Goal: Obtain resource: Download file/media

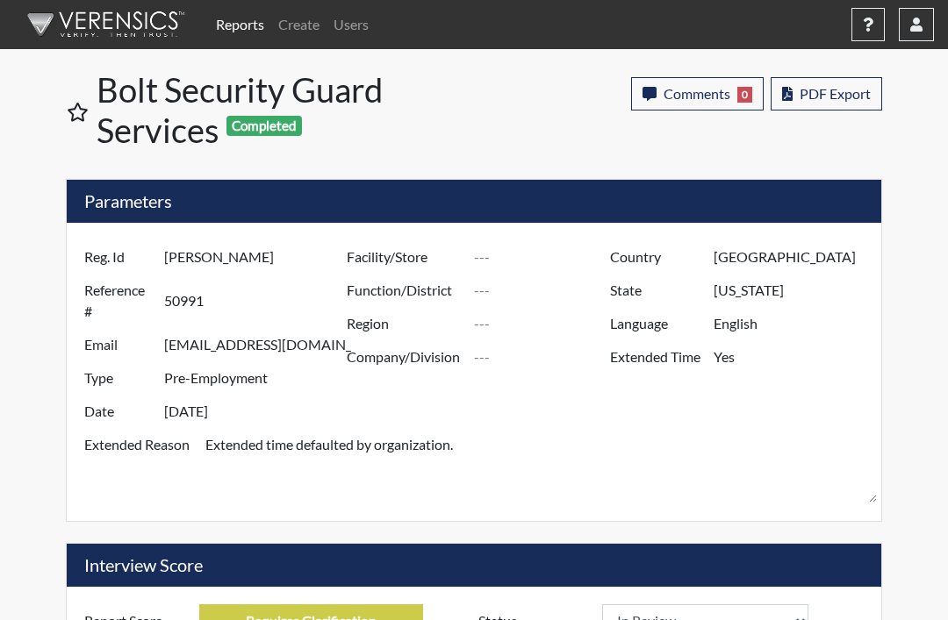
select select
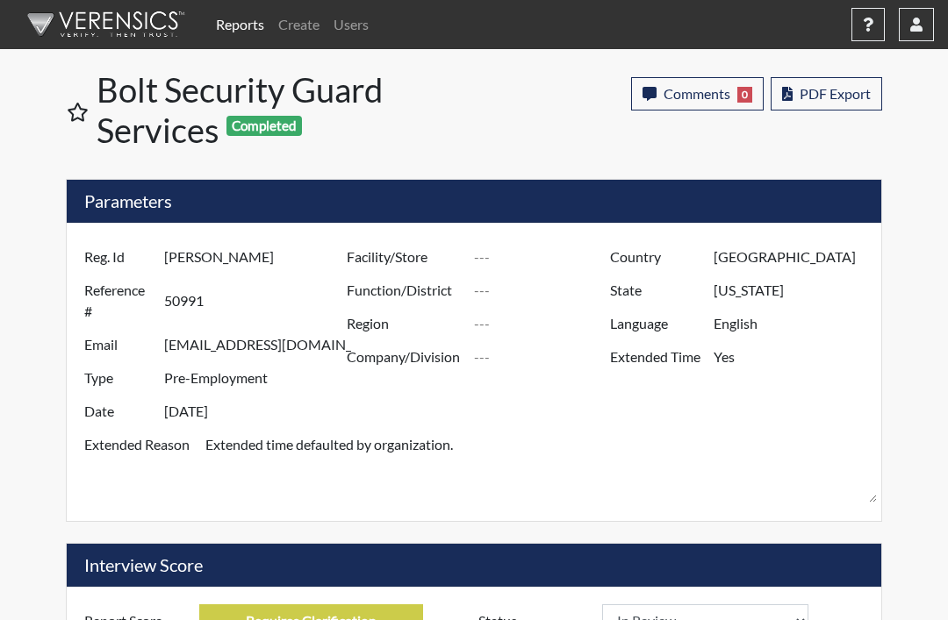
select select
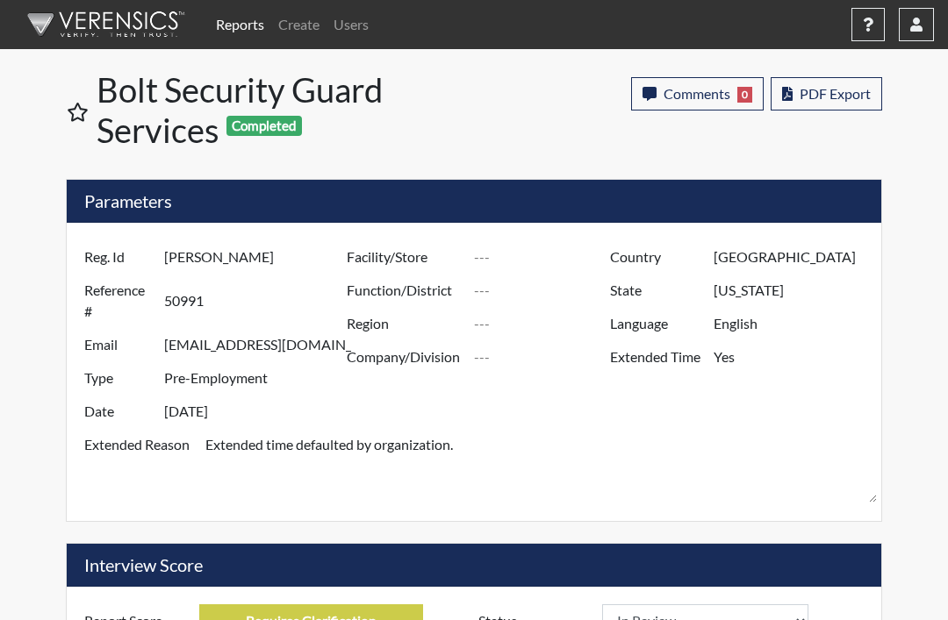
select select
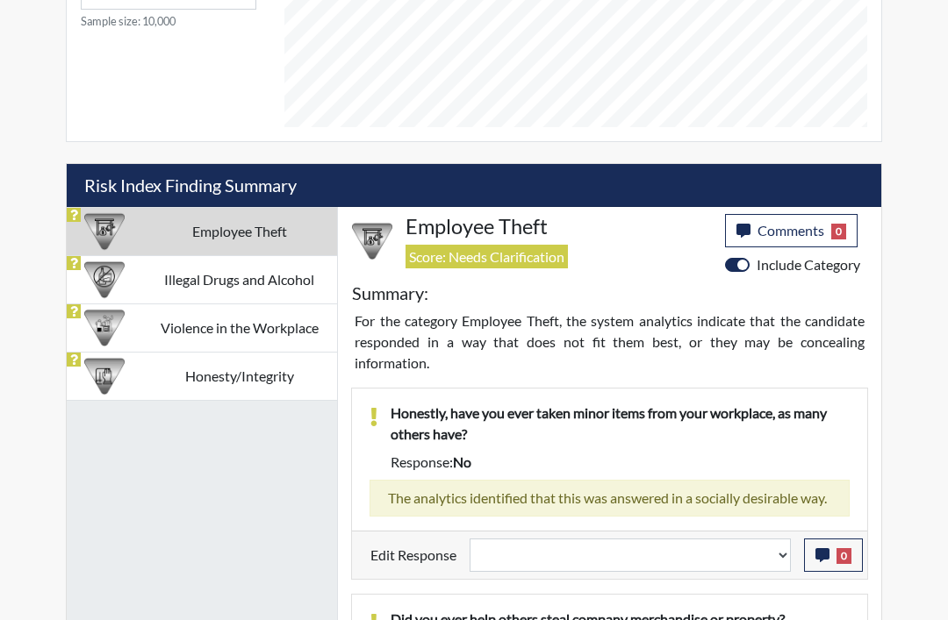
scroll to position [913, 0]
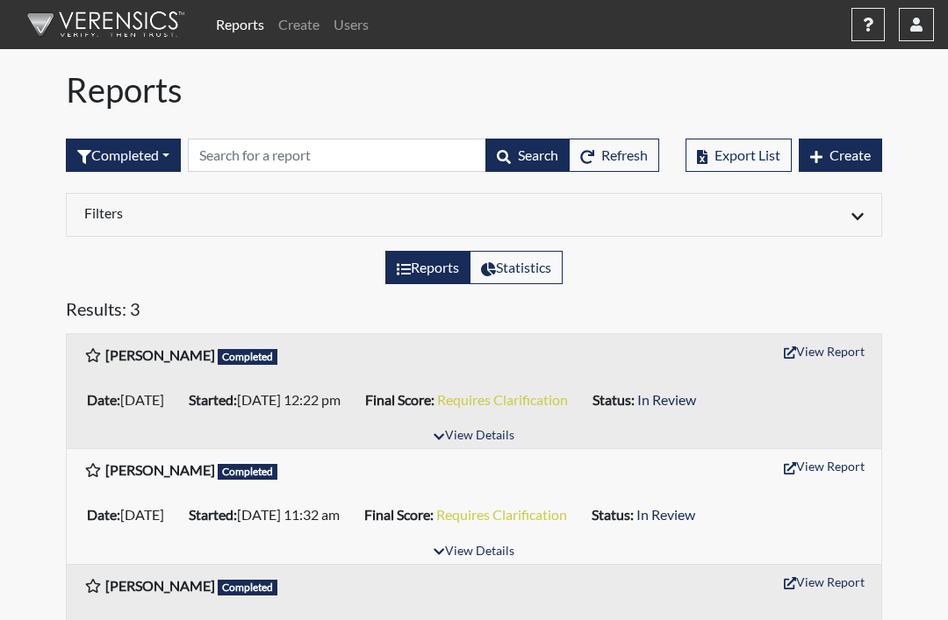
click at [484, 433] on button "View Details" at bounding box center [474, 437] width 96 height 24
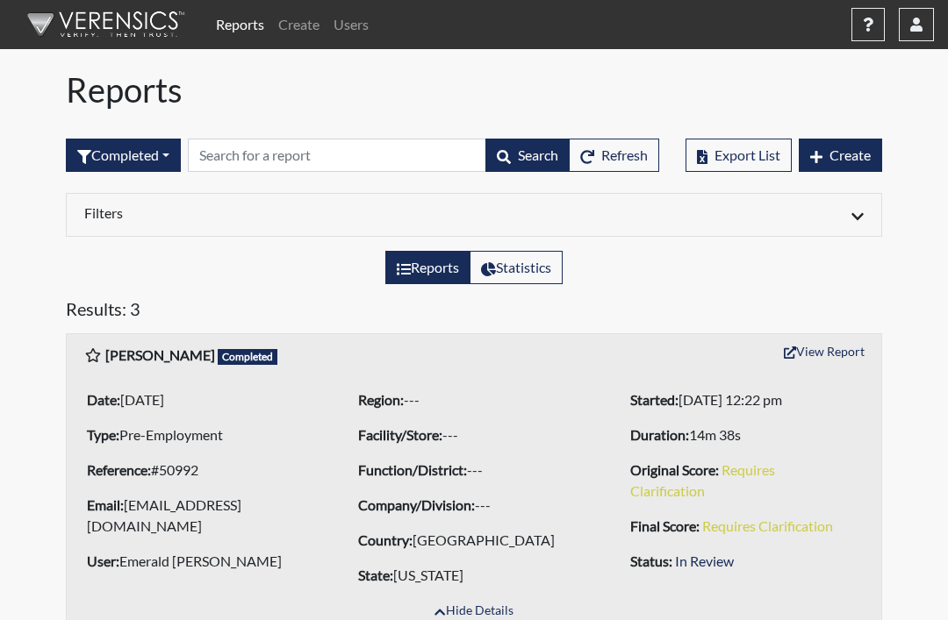
click at [826, 343] on button "View Report" at bounding box center [824, 351] width 97 height 27
click at [155, 149] on button "Completed" at bounding box center [123, 155] width 115 height 33
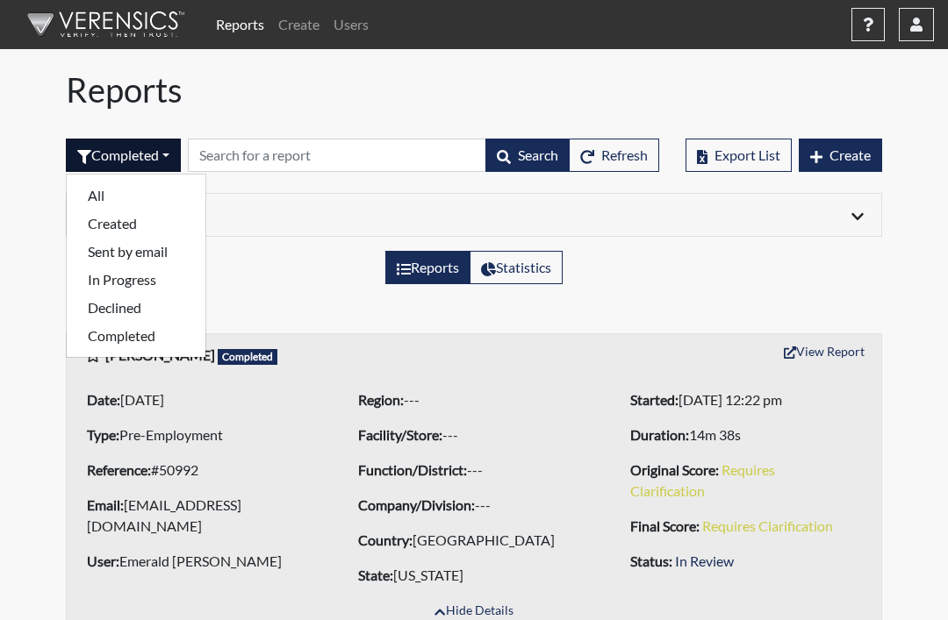
click at [153, 195] on button "All" at bounding box center [136, 196] width 139 height 28
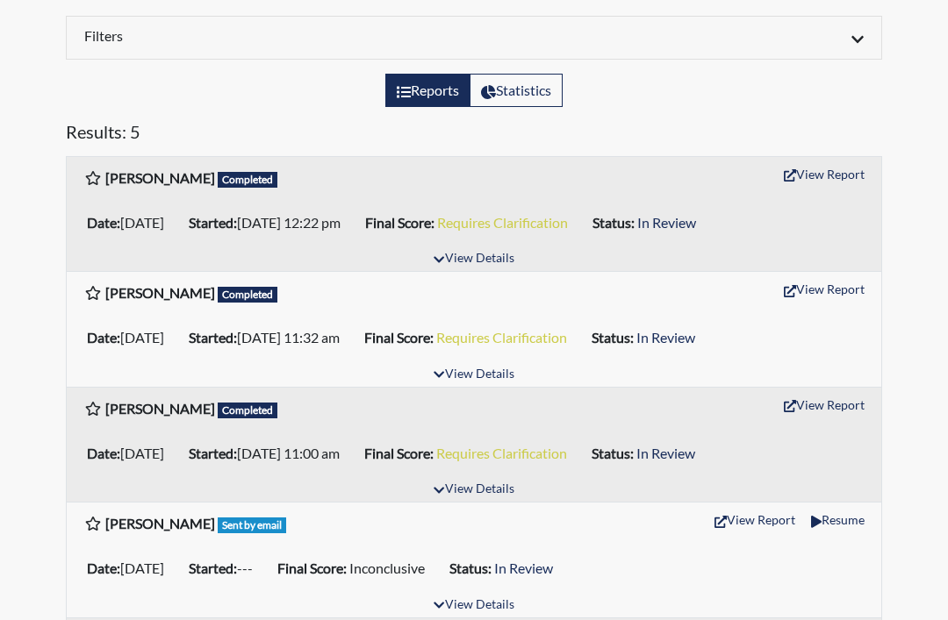
scroll to position [177, 0]
click at [490, 380] on button "View Details" at bounding box center [474, 375] width 96 height 24
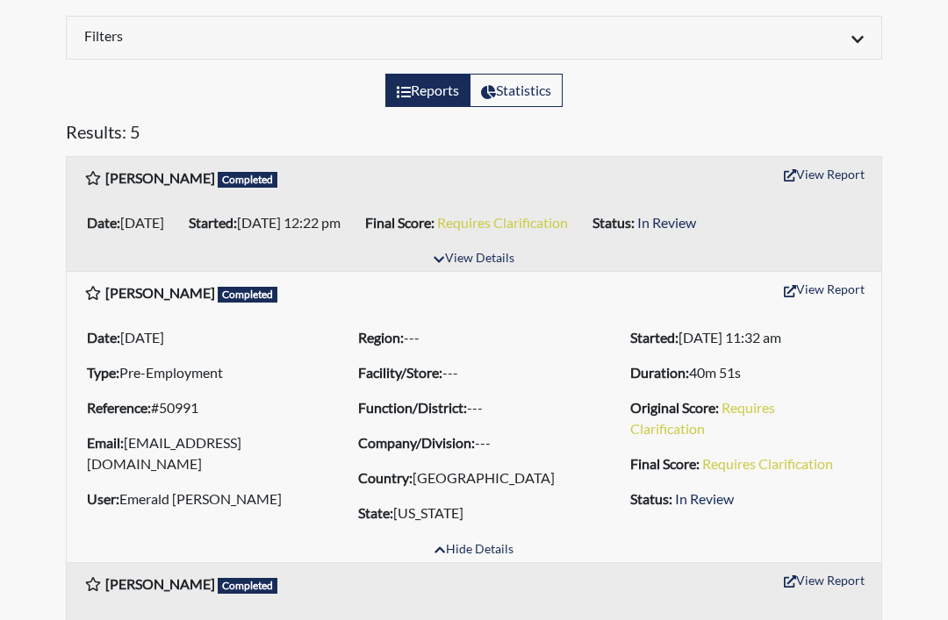
click at [828, 287] on button "View Report" at bounding box center [824, 289] width 97 height 27
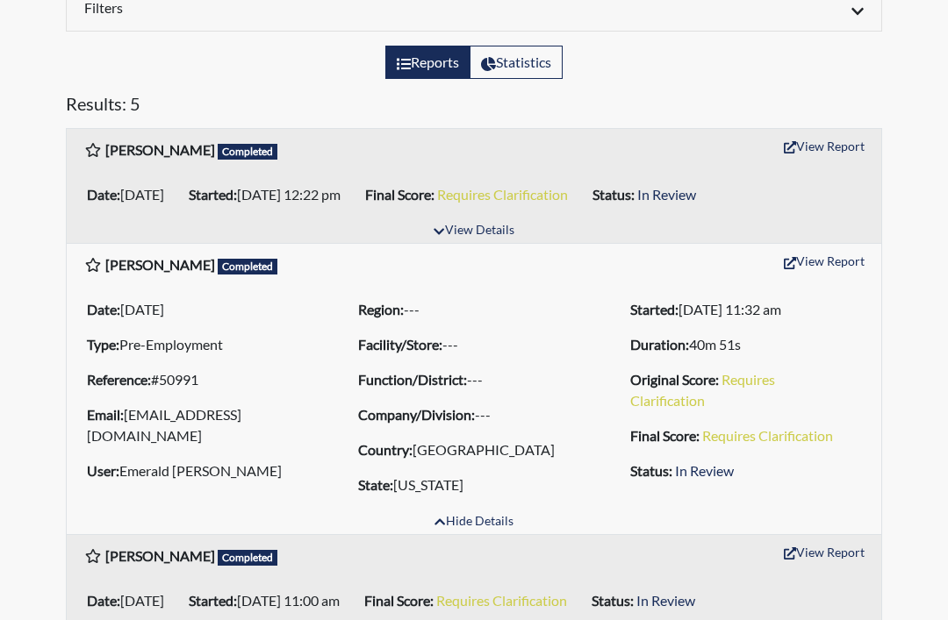
click at [727, 3] on div at bounding box center [675, 9] width 403 height 21
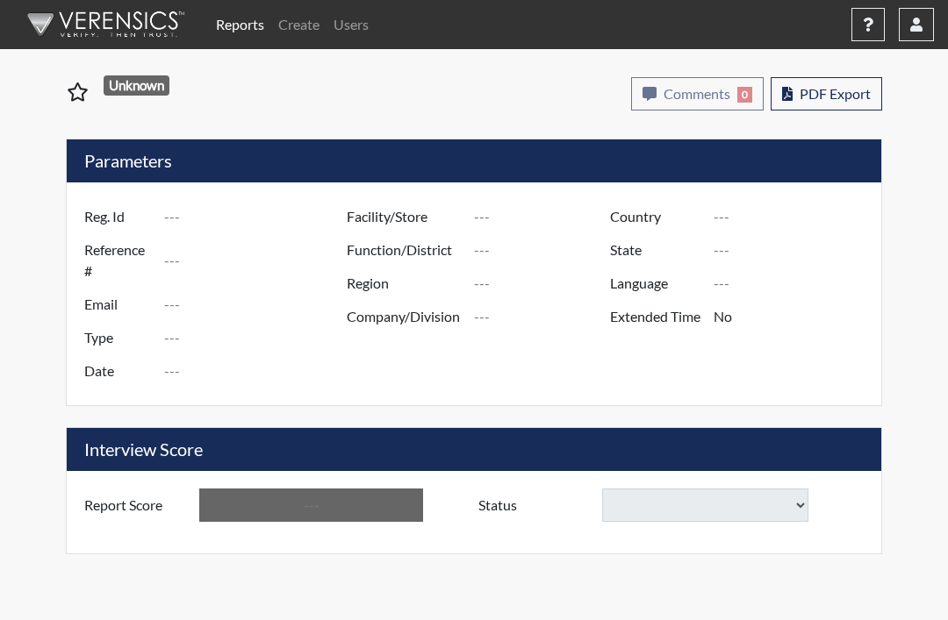
type input "Michael Beauregard"
type input "50992"
type input "mlbeauregard10@gmail.com"
type input "Pre-Employment"
type input "[DATE]"
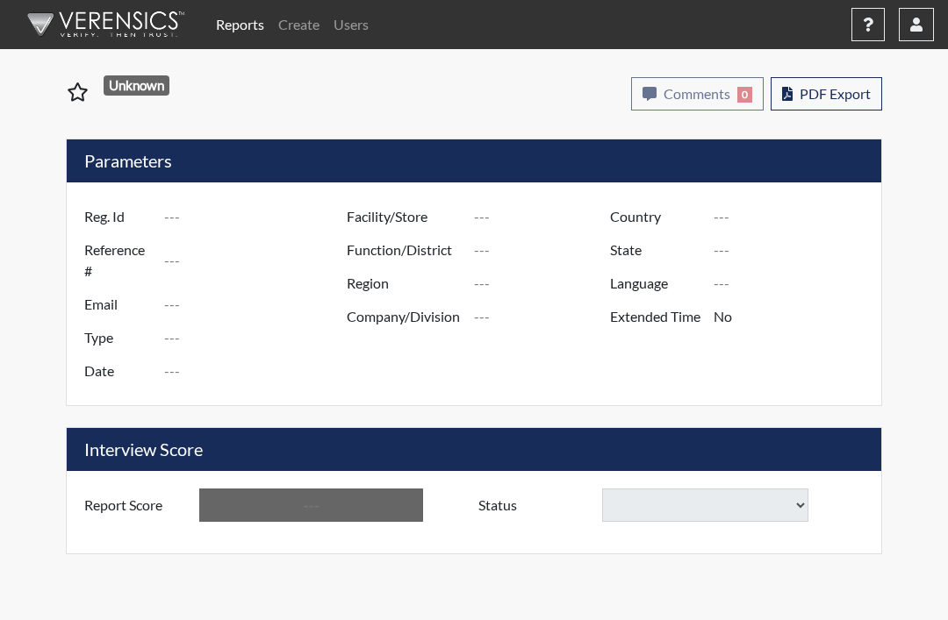
type input "[GEOGRAPHIC_DATA]"
type input "[US_STATE]"
type input "English"
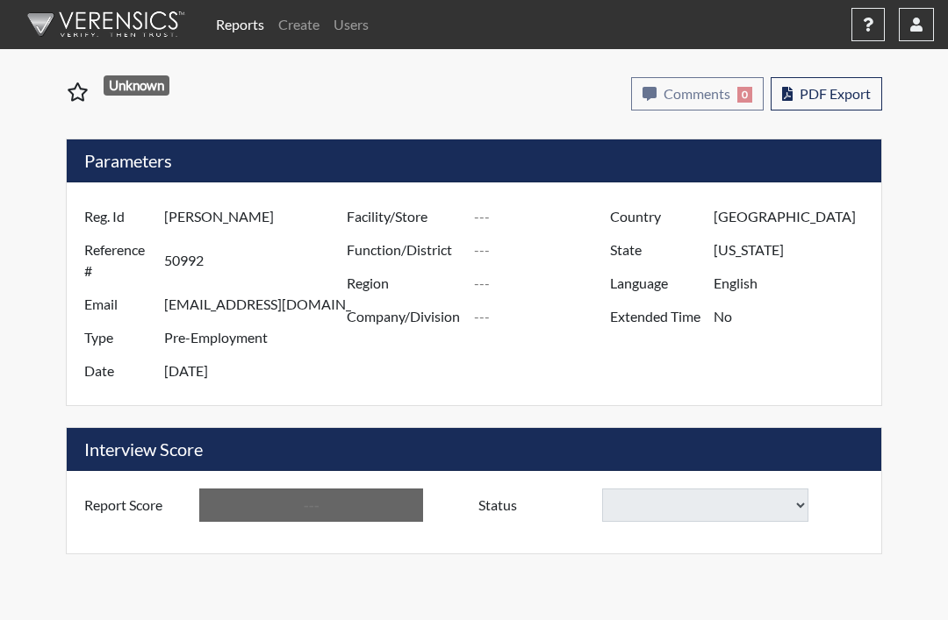
type input "Yes"
type input "Requires Clarification"
select select
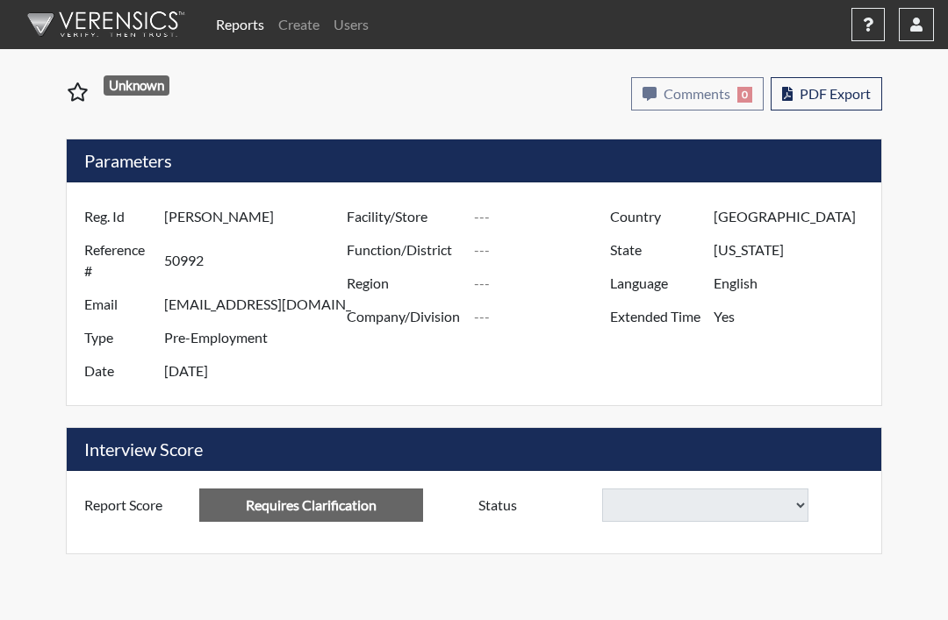
select select
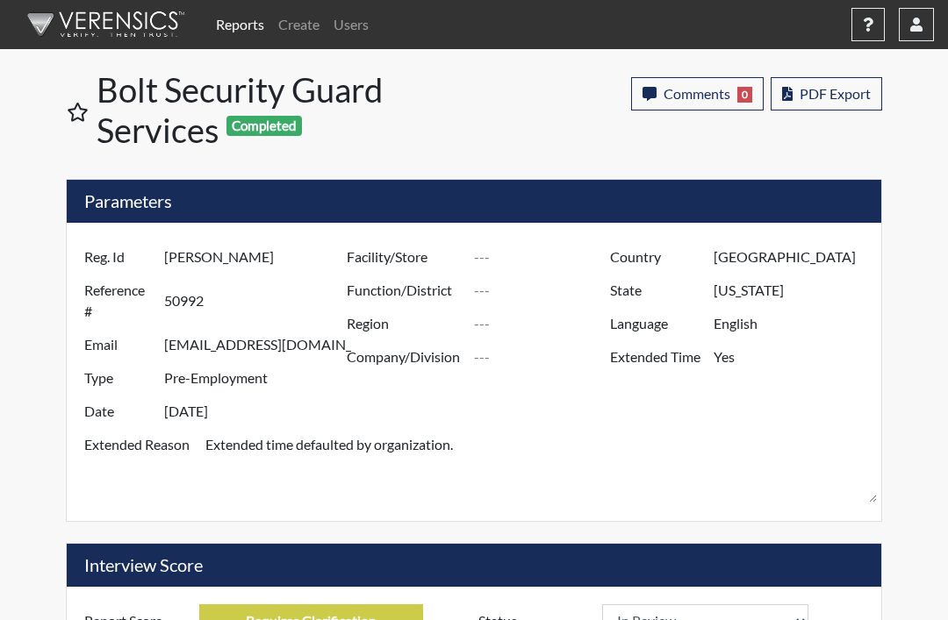
click at [845, 91] on span "PDF Export" at bounding box center [834, 93] width 71 height 17
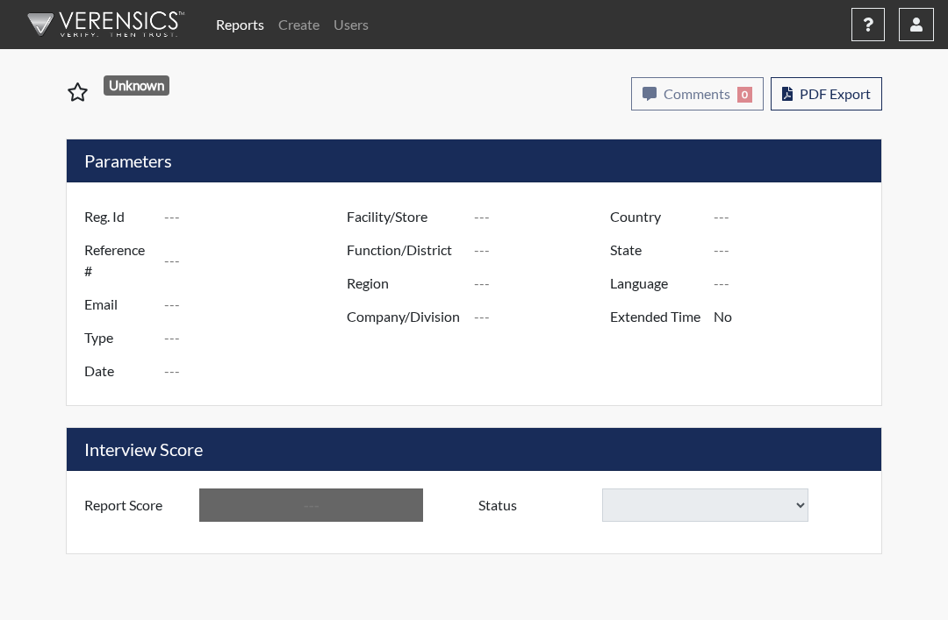
type input "[PERSON_NAME]"
type input "50991"
type input "[EMAIL_ADDRESS][DOMAIN_NAME]"
type input "Pre-Employment"
type input "[DATE]"
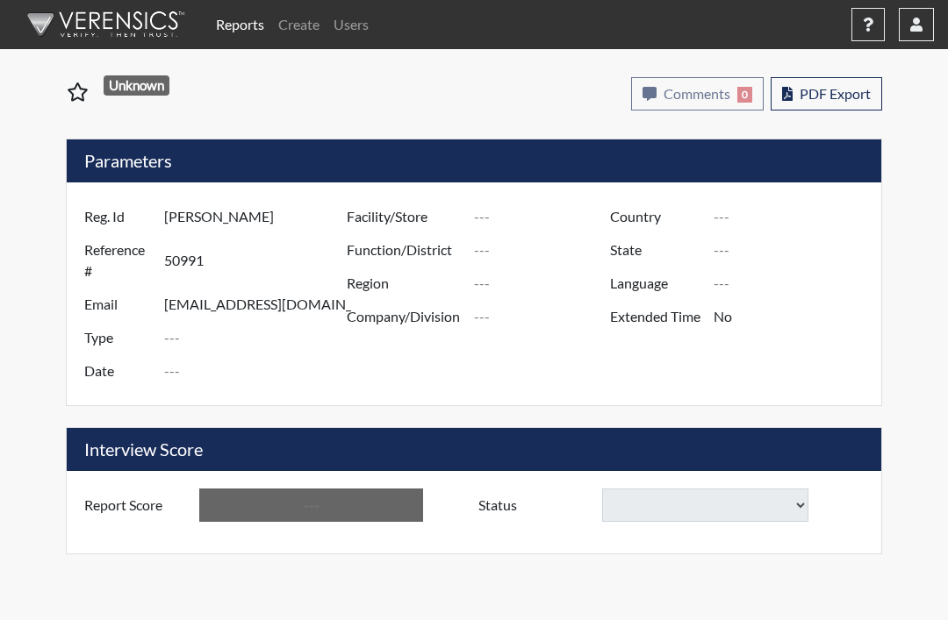
type input "[GEOGRAPHIC_DATA]"
type input "[US_STATE]"
type input "English"
type input "Yes"
type input "Requires Clarification"
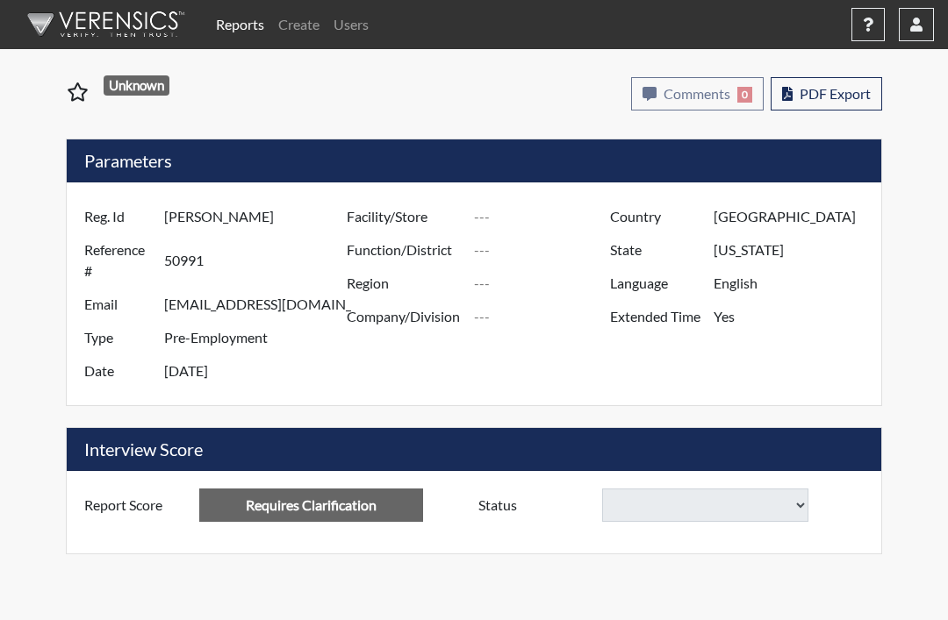
select select
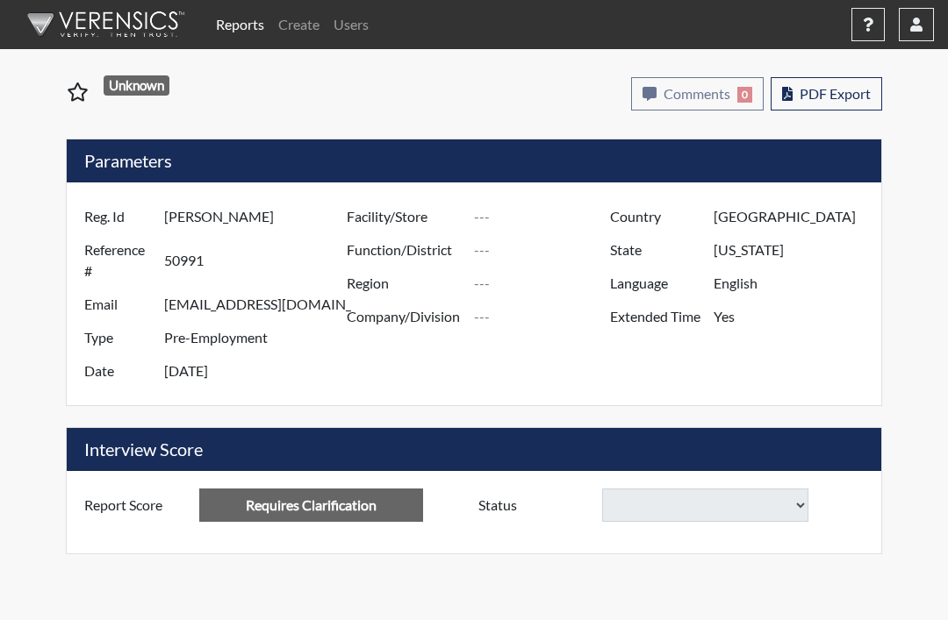
select select
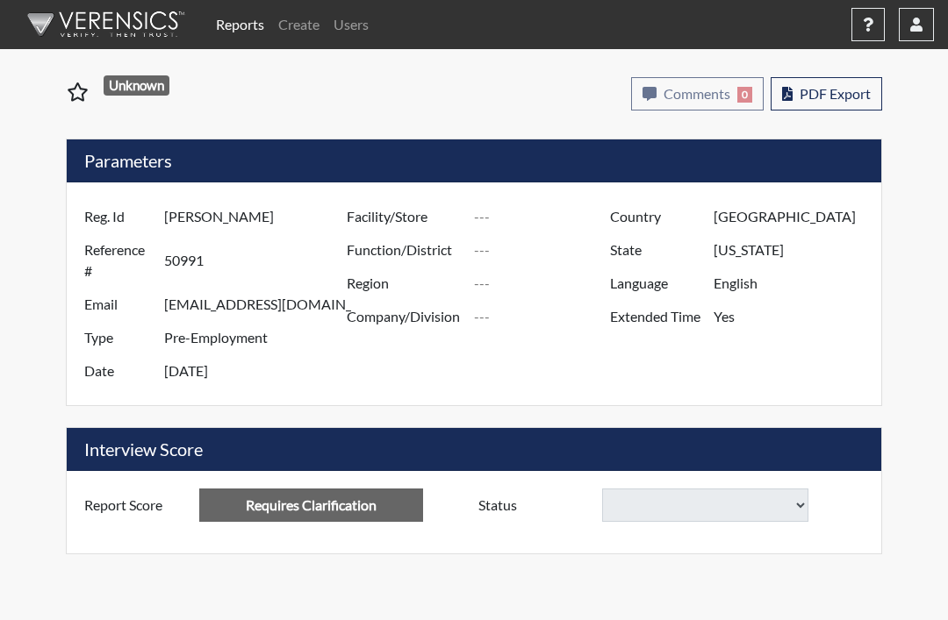
select select
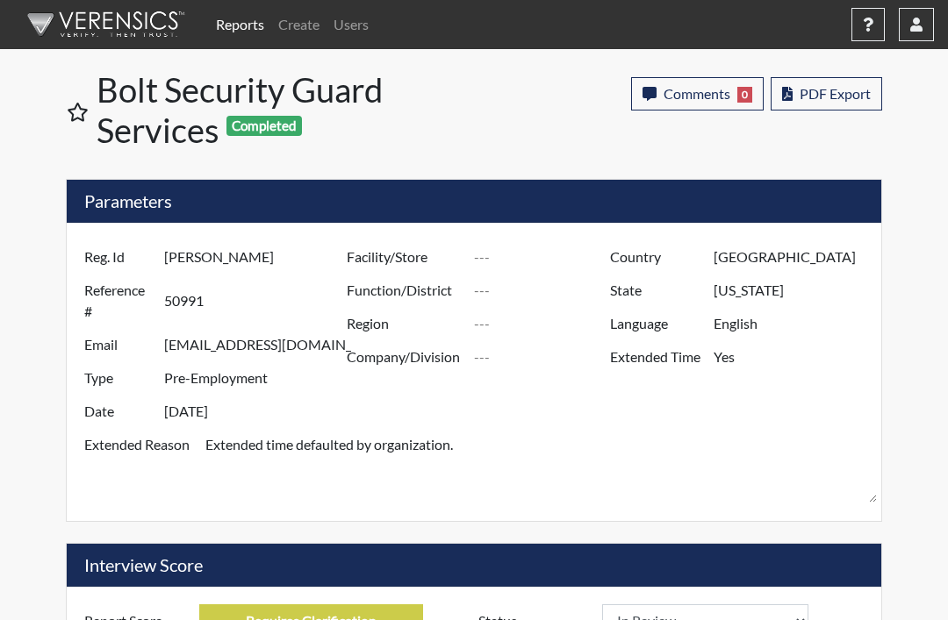
click at [842, 92] on span "PDF Export" at bounding box center [834, 93] width 71 height 17
